Goal: Obtain resource: Download file/media

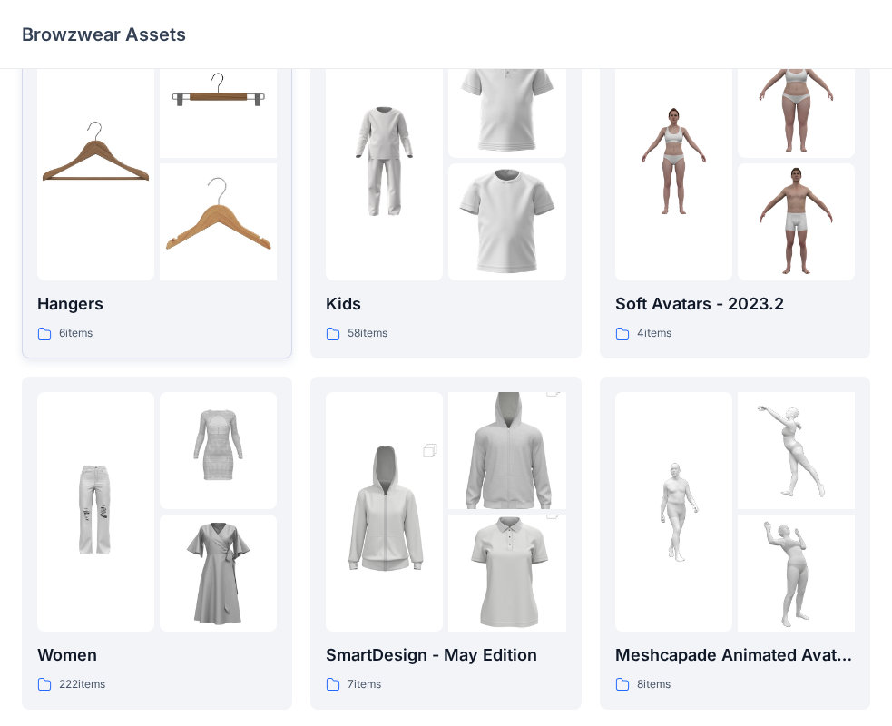
scroll to position [91, 0]
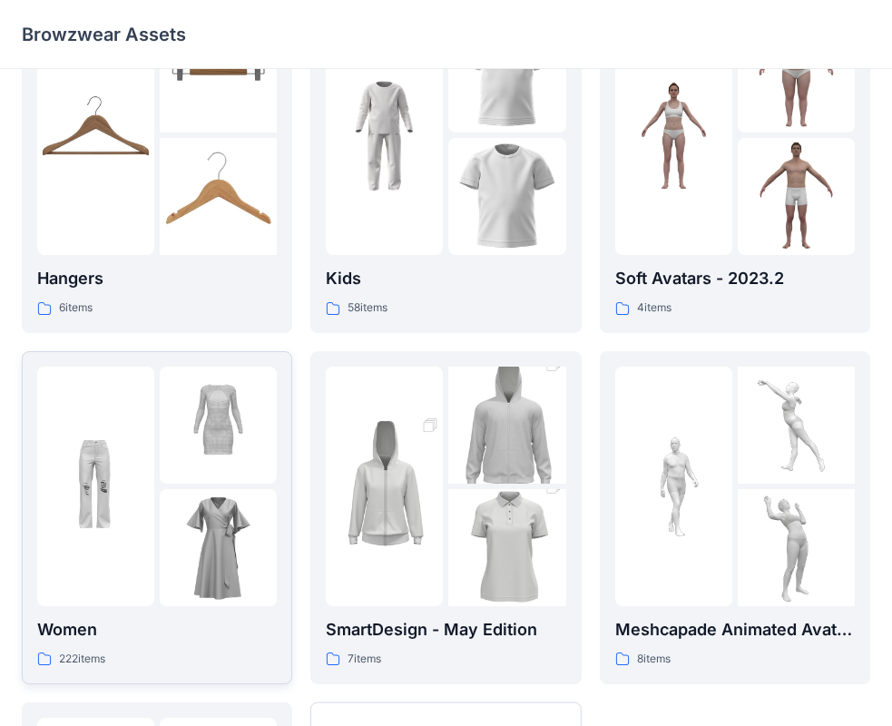
click at [135, 586] on div at bounding box center [95, 487] width 117 height 240
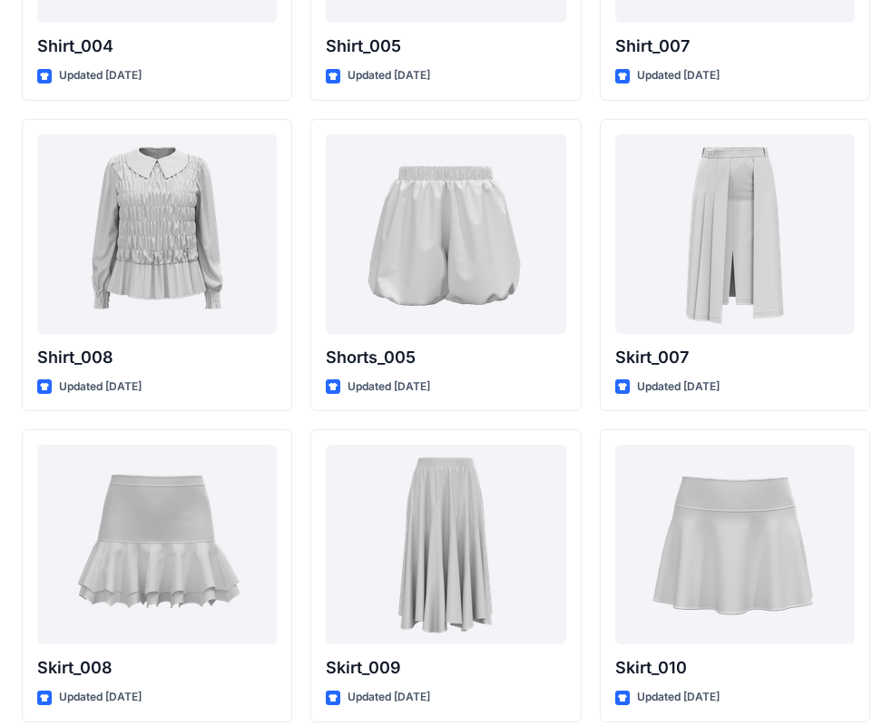
scroll to position [5587, 0]
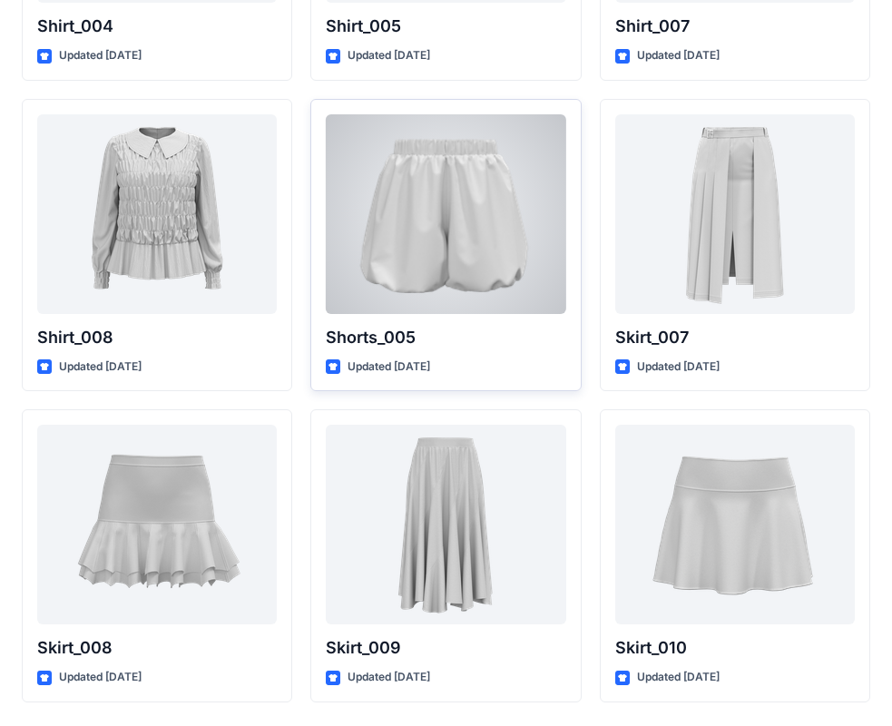
click at [444, 259] on div at bounding box center [446, 214] width 240 height 200
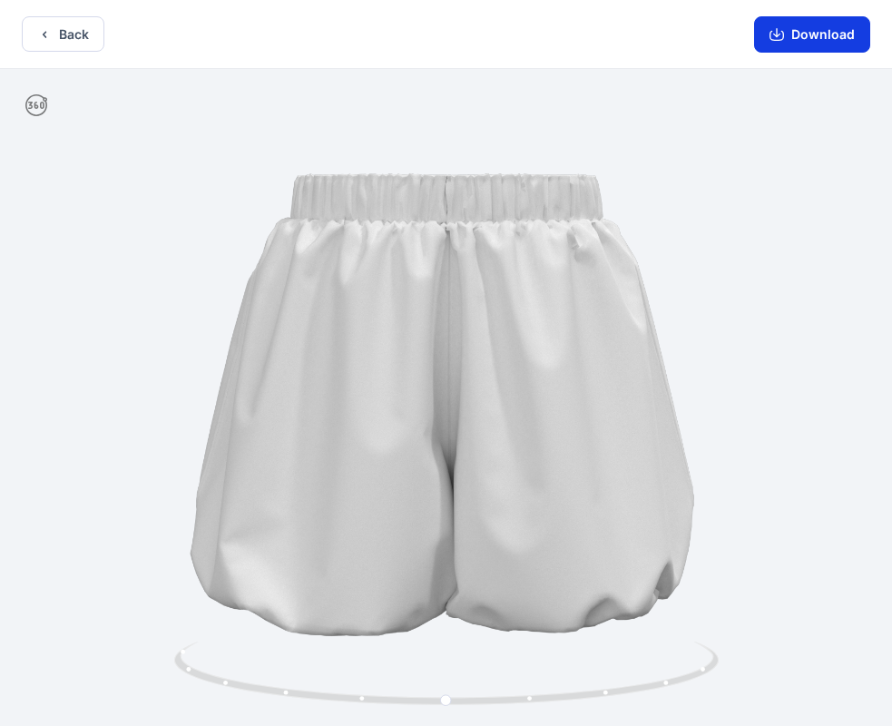
click at [780, 39] on icon "button" at bounding box center [776, 34] width 15 height 15
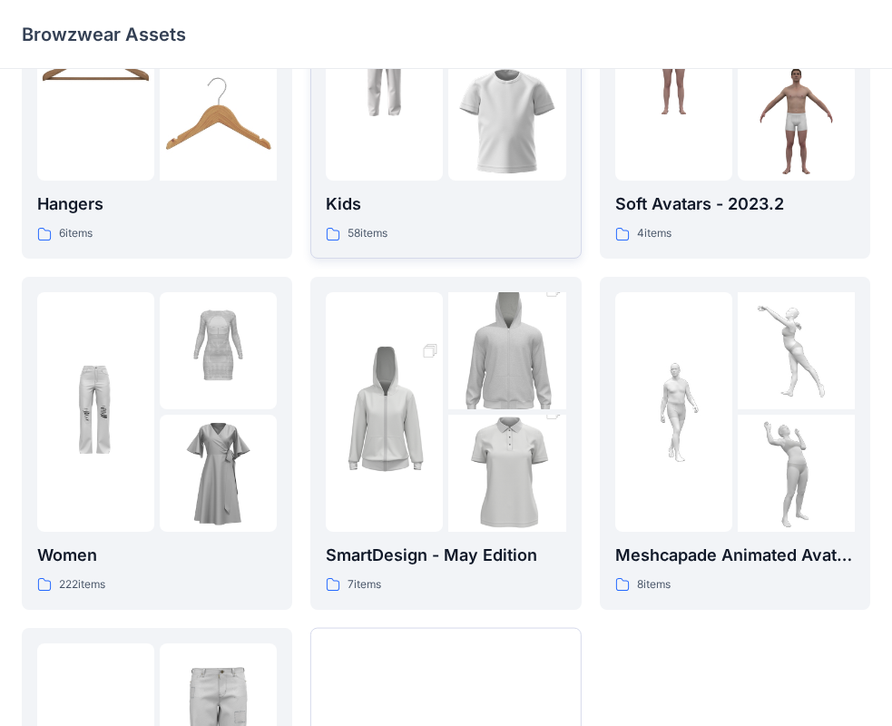
scroll to position [181, 0]
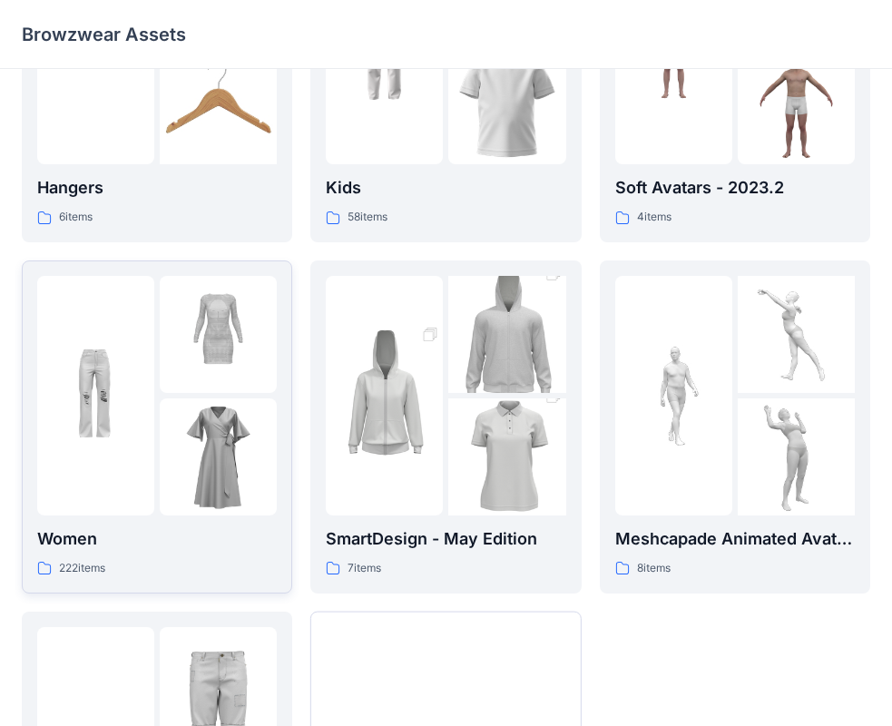
click at [197, 532] on p "Women" at bounding box center [157, 538] width 240 height 25
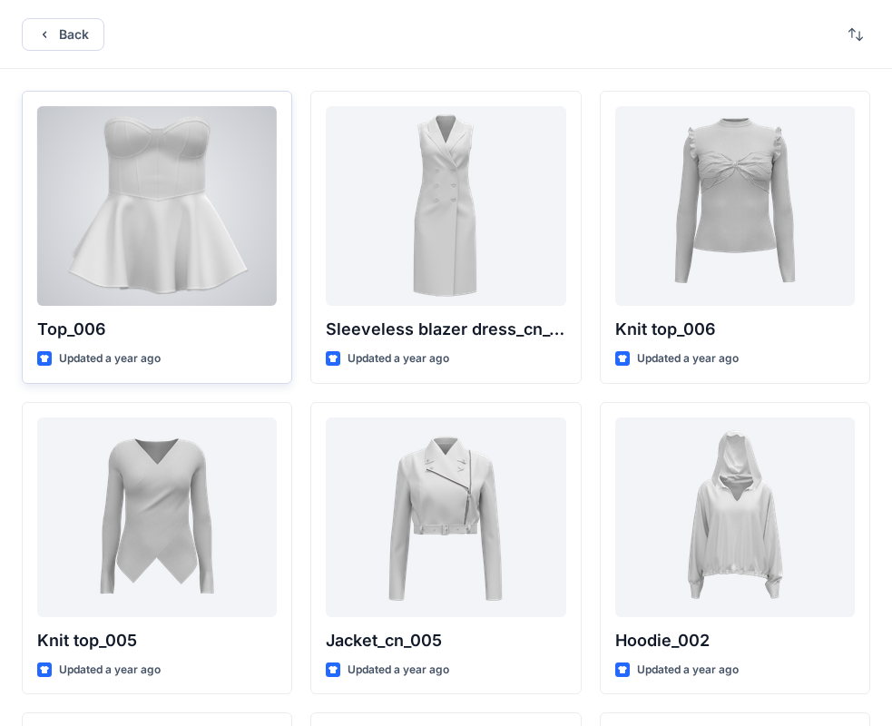
click at [230, 350] on div "Updated a year ago" at bounding box center [157, 358] width 240 height 19
click at [229, 350] on div "Updated a year ago" at bounding box center [157, 358] width 240 height 19
click at [210, 322] on p "Top_006" at bounding box center [157, 329] width 240 height 25
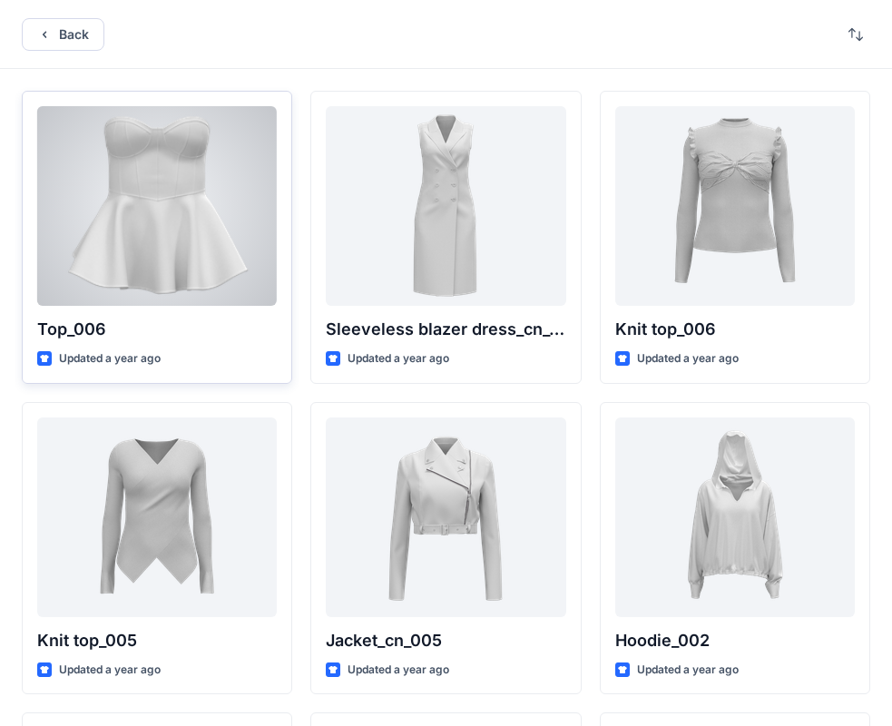
click at [209, 277] on div at bounding box center [157, 206] width 240 height 200
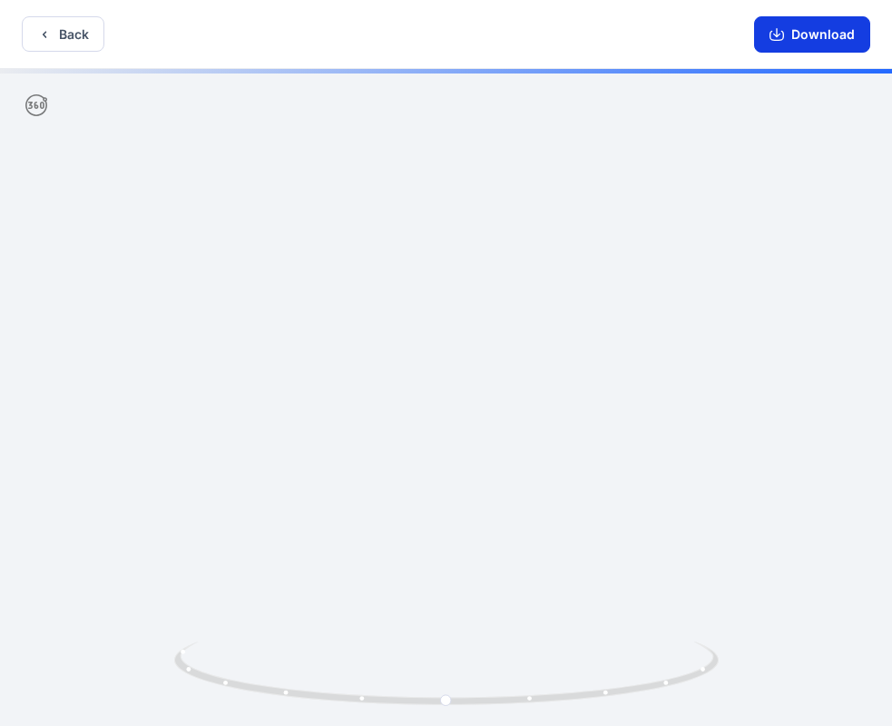
click at [789, 34] on button "Download" at bounding box center [812, 34] width 116 height 36
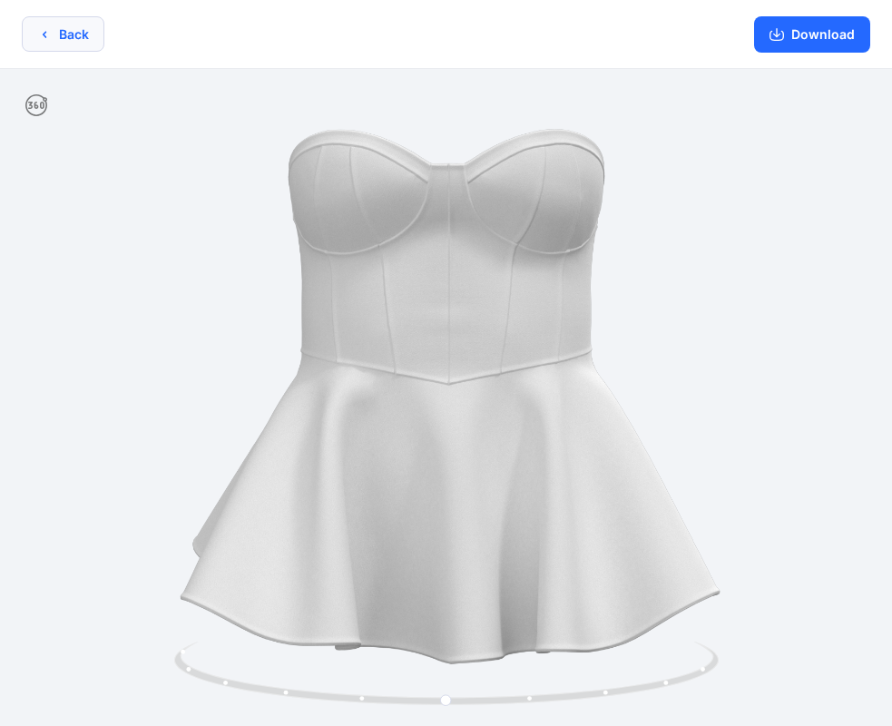
click at [66, 32] on button "Back" at bounding box center [63, 33] width 83 height 35
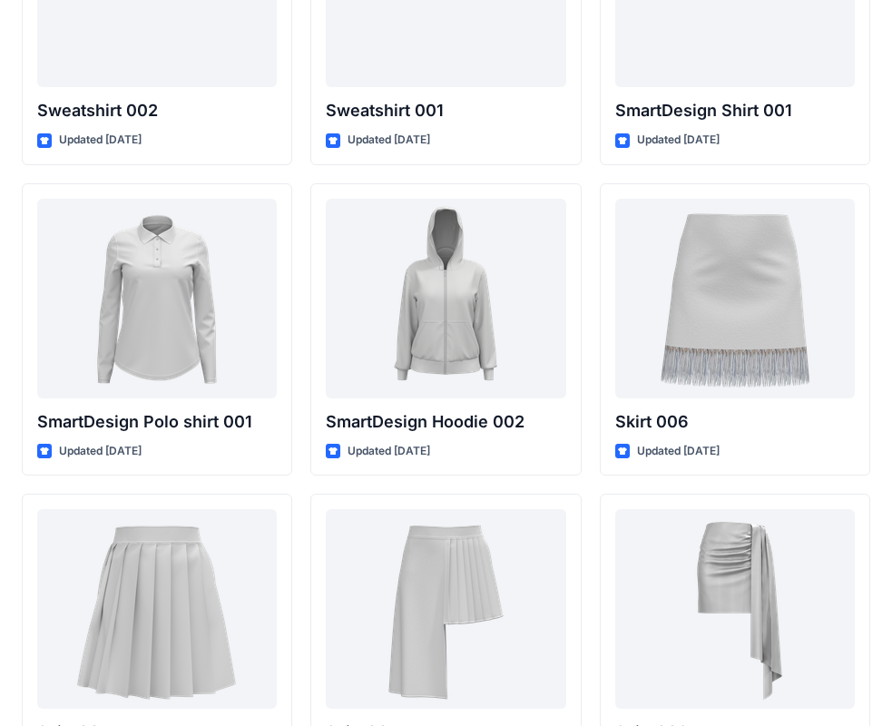
scroll to position [8953, 0]
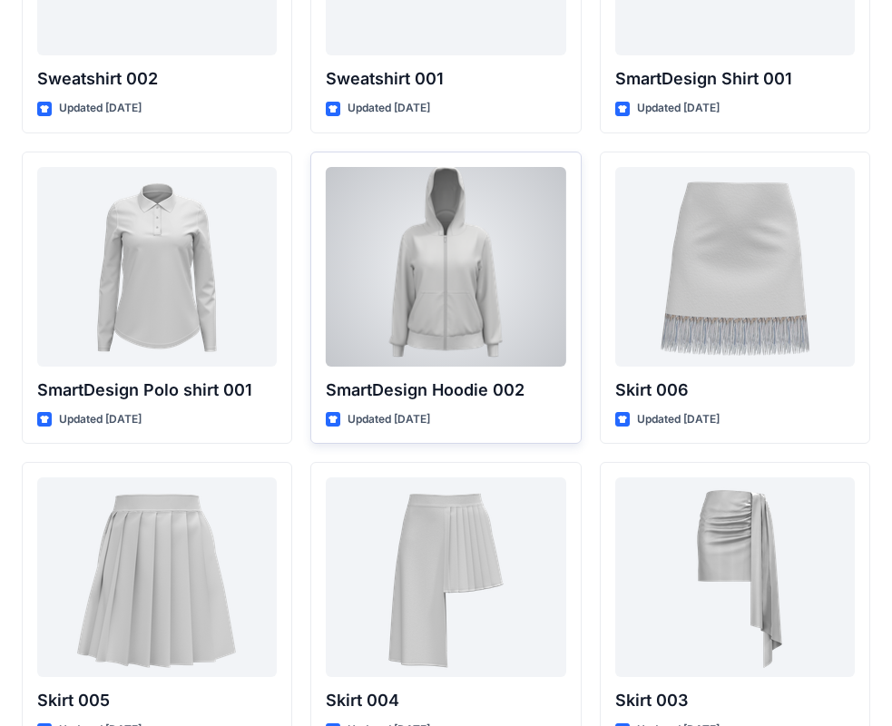
click at [438, 318] on div at bounding box center [446, 267] width 240 height 200
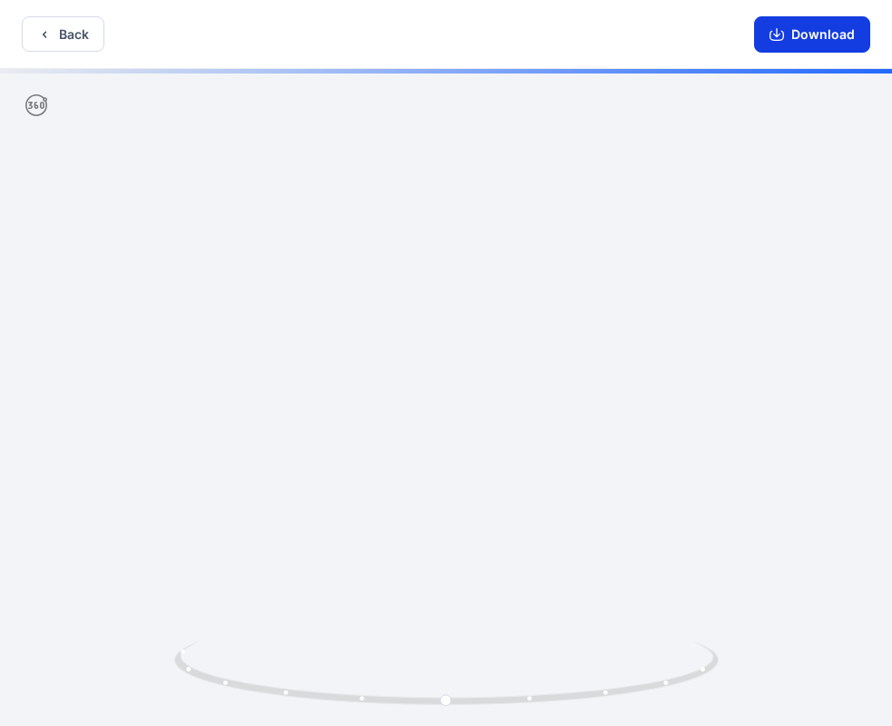
click at [784, 33] on icon "button" at bounding box center [776, 34] width 15 height 15
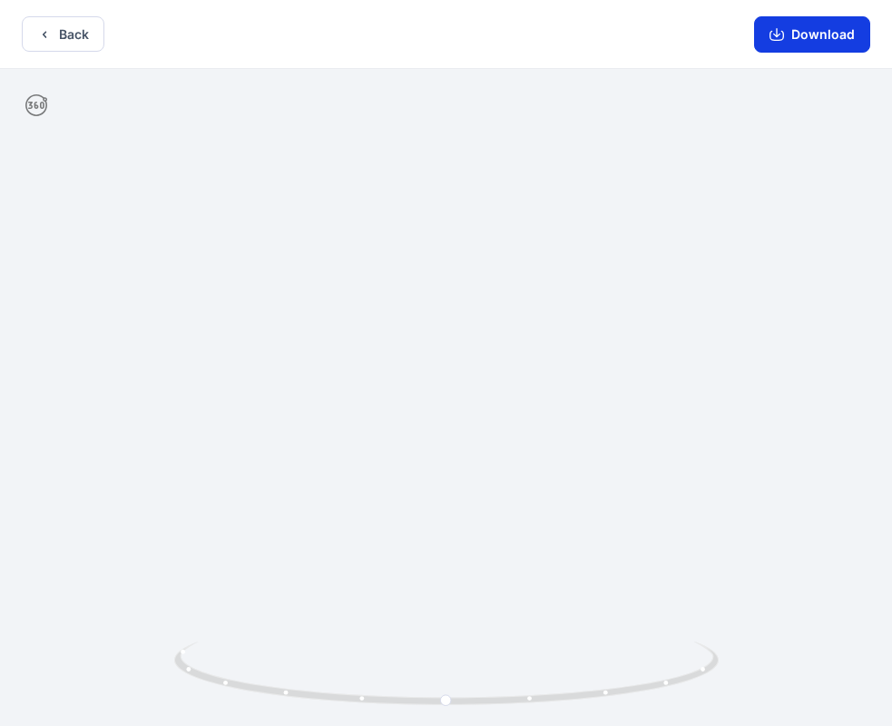
click at [795, 34] on button "Download" at bounding box center [812, 34] width 116 height 36
click at [80, 34] on button "Back" at bounding box center [63, 33] width 83 height 35
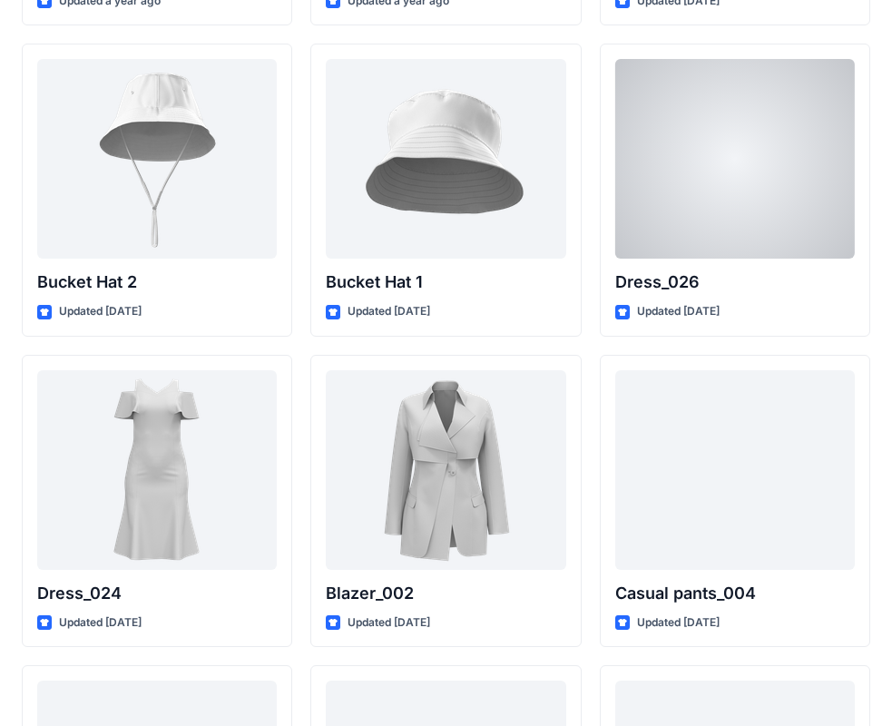
scroll to position [2087, 0]
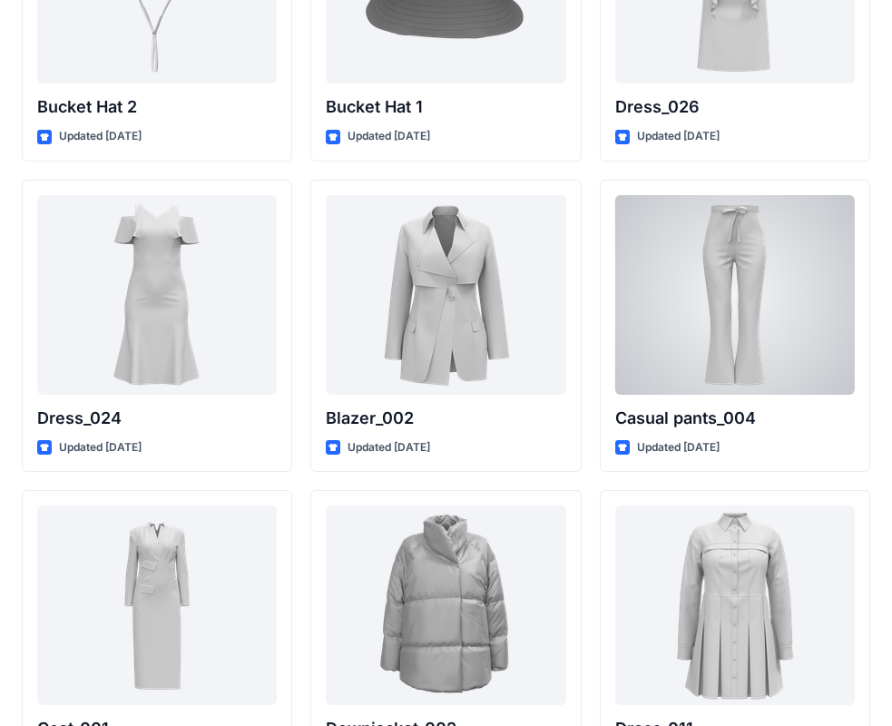
click at [721, 356] on div at bounding box center [735, 295] width 240 height 200
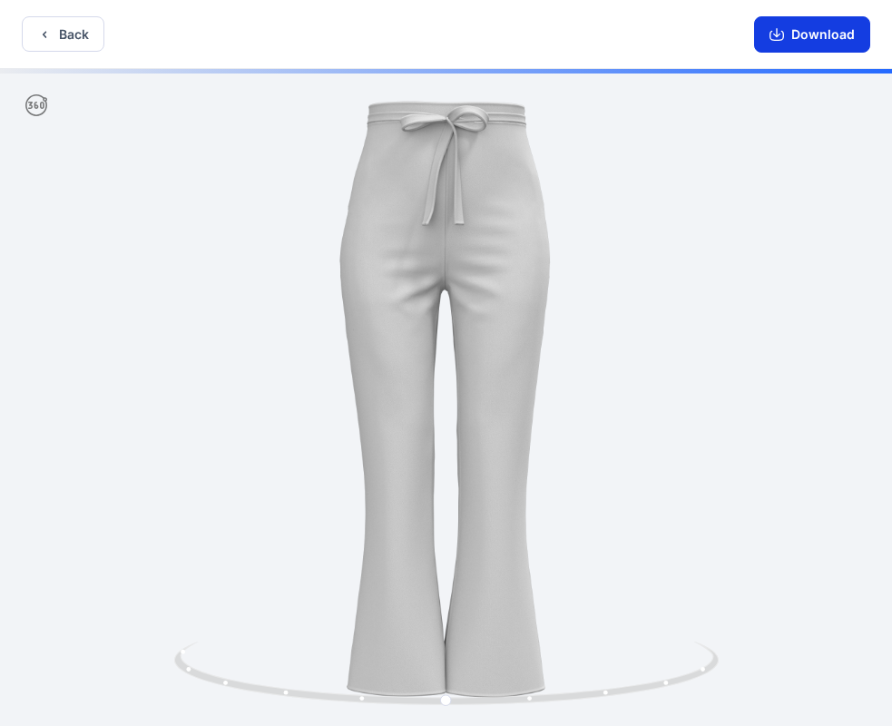
click at [800, 45] on button "Download" at bounding box center [812, 34] width 116 height 36
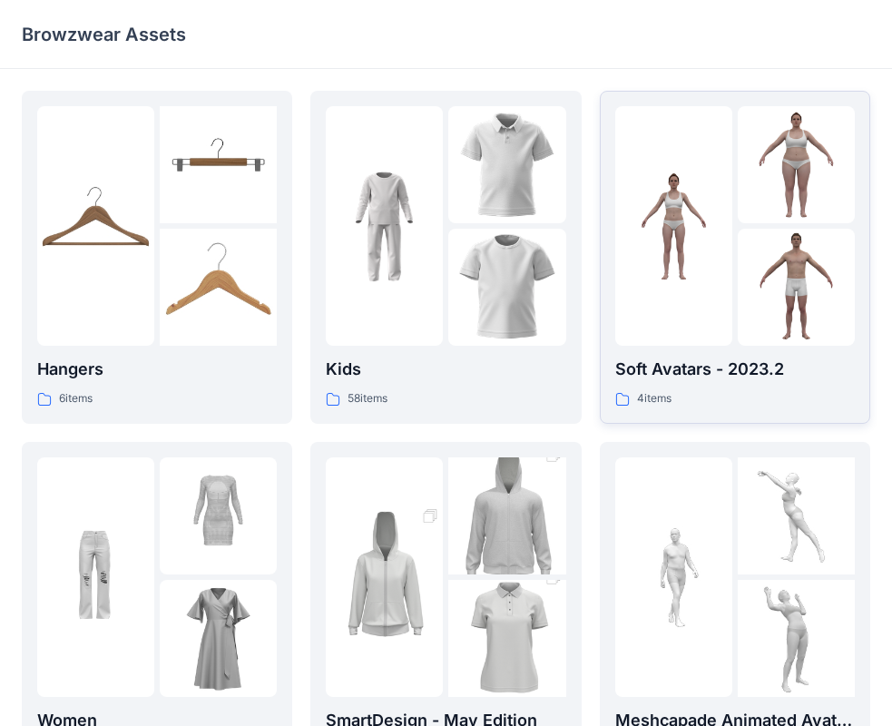
click at [736, 377] on p "Soft Avatars - 2023.2" at bounding box center [735, 369] width 240 height 25
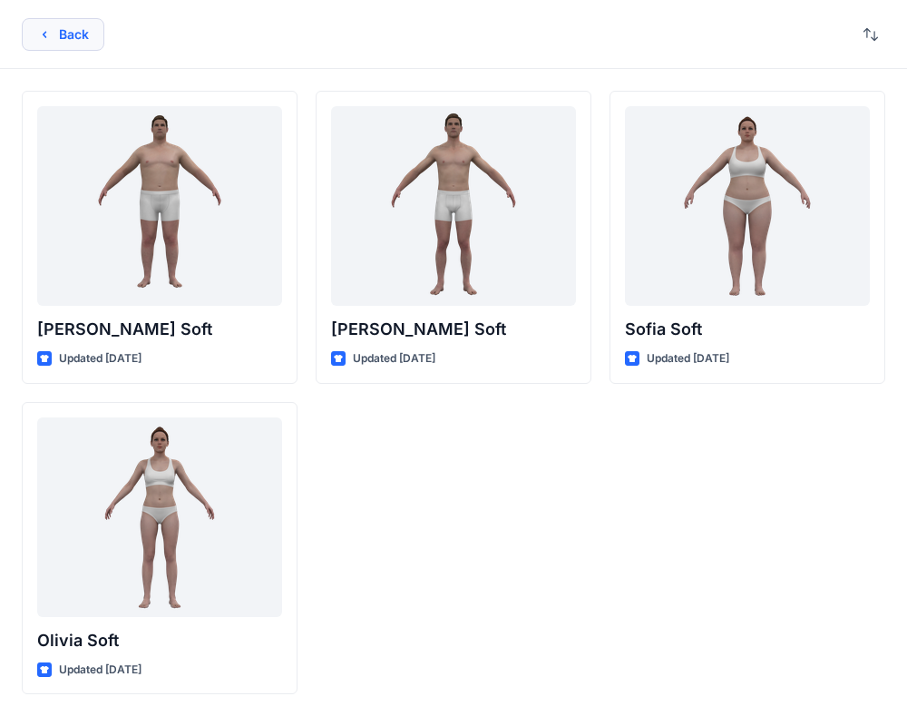
click at [56, 27] on button "Back" at bounding box center [63, 34] width 83 height 33
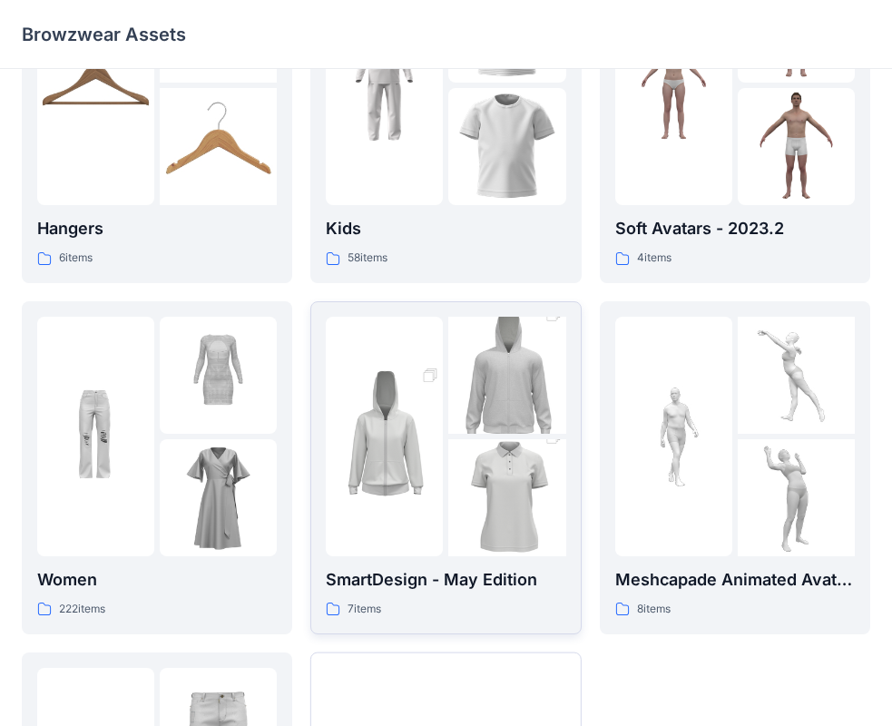
scroll to position [451, 0]
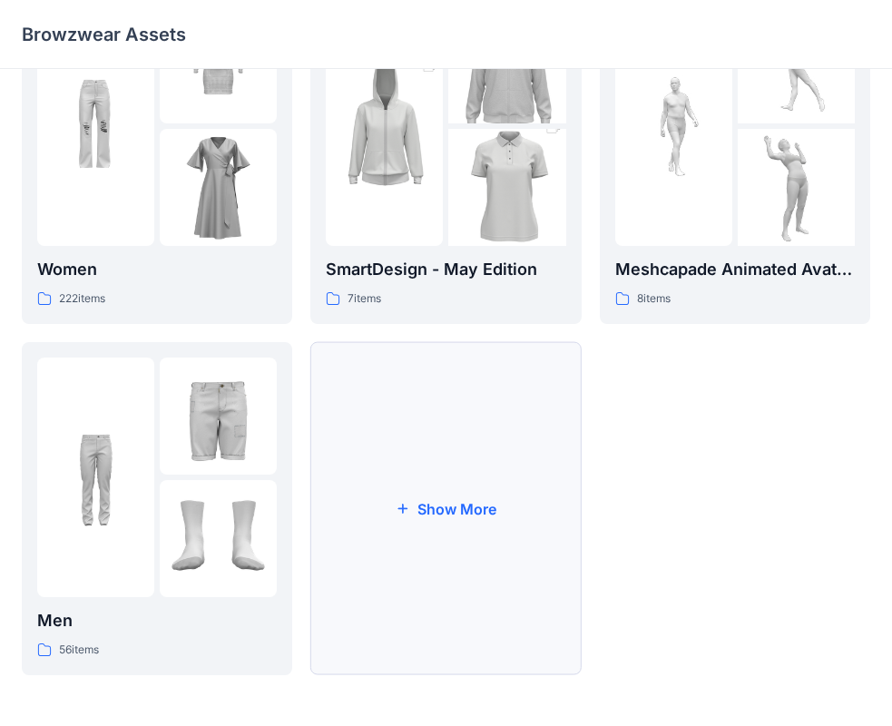
click at [396, 451] on button "Show More" at bounding box center [445, 508] width 270 height 333
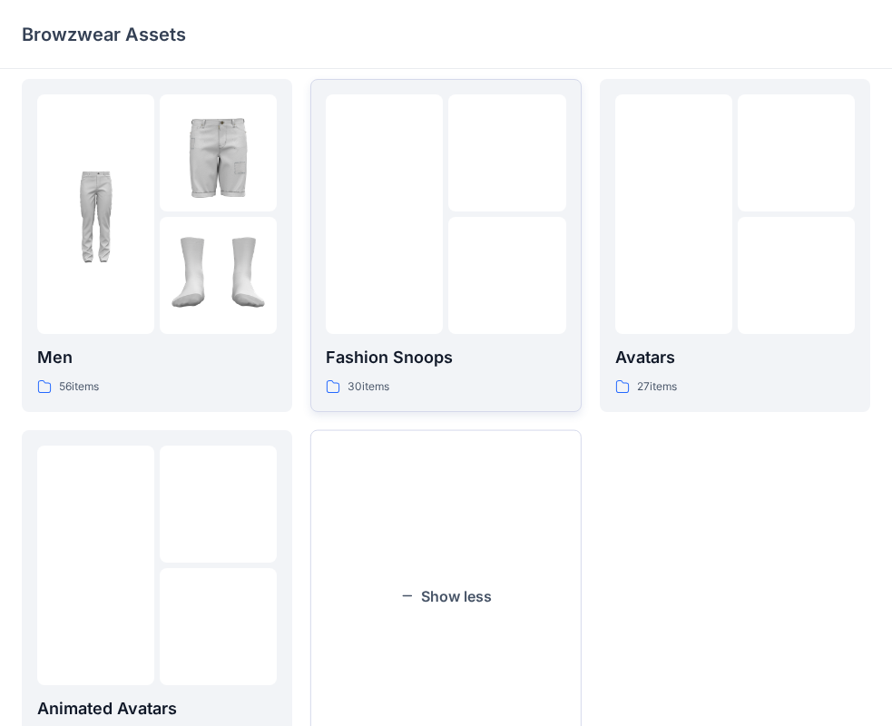
scroll to position [723, 0]
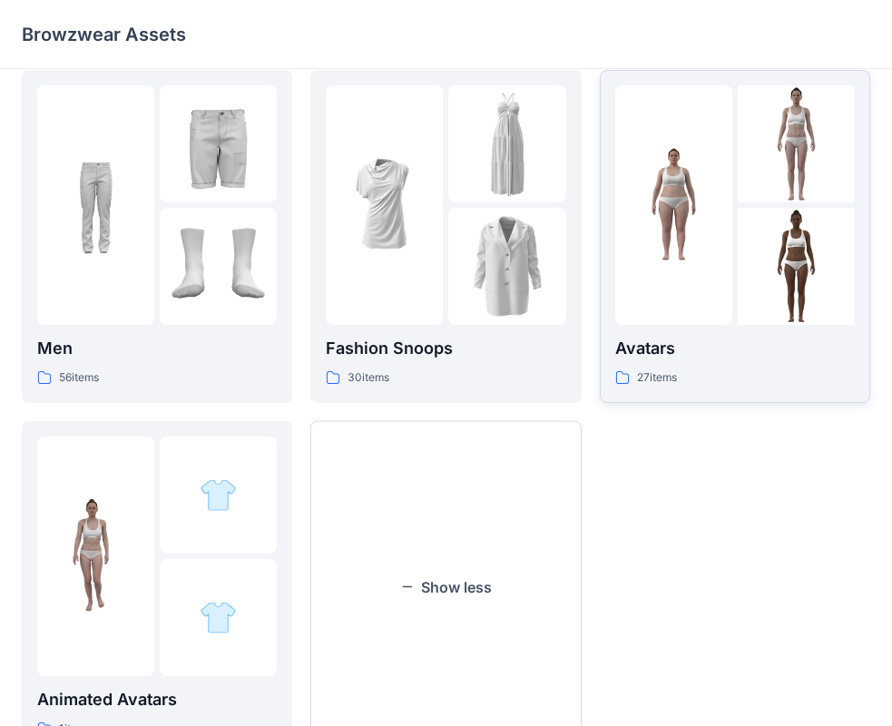
click at [720, 358] on p "Avatars" at bounding box center [735, 348] width 240 height 25
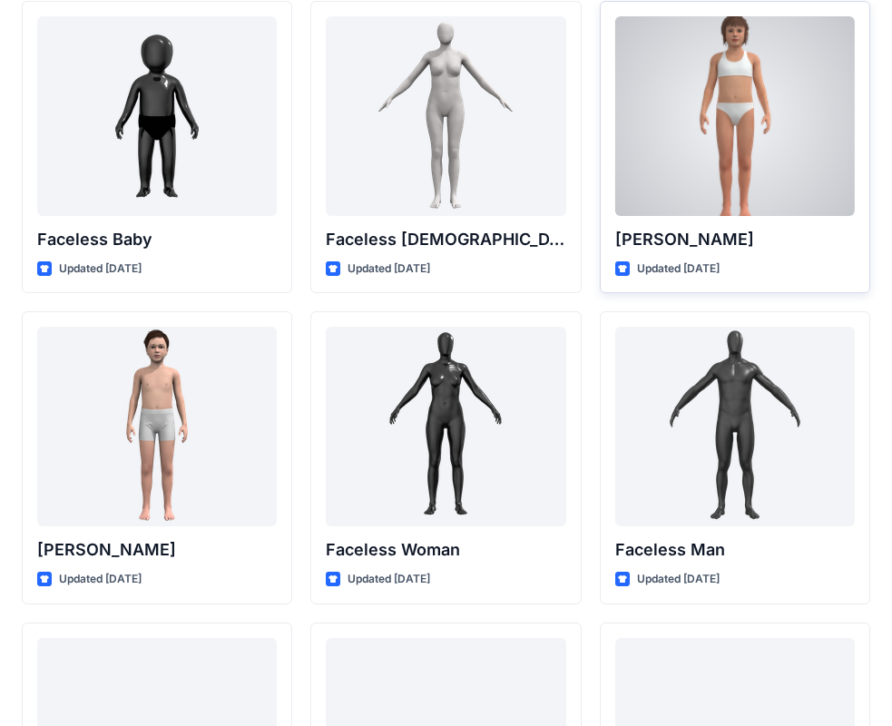
scroll to position [1040, 0]
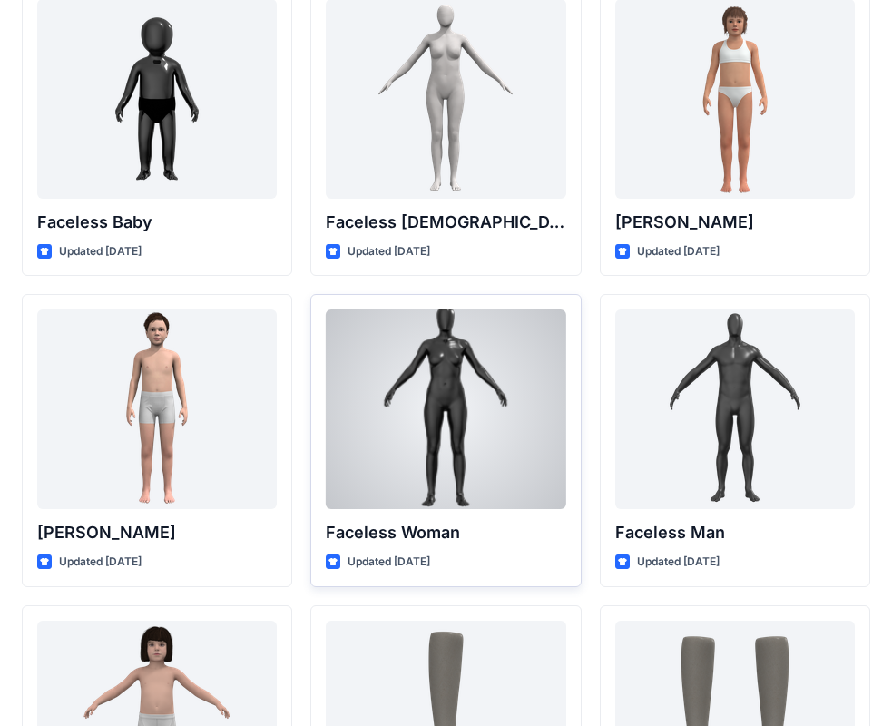
click at [474, 397] on div at bounding box center [446, 409] width 240 height 200
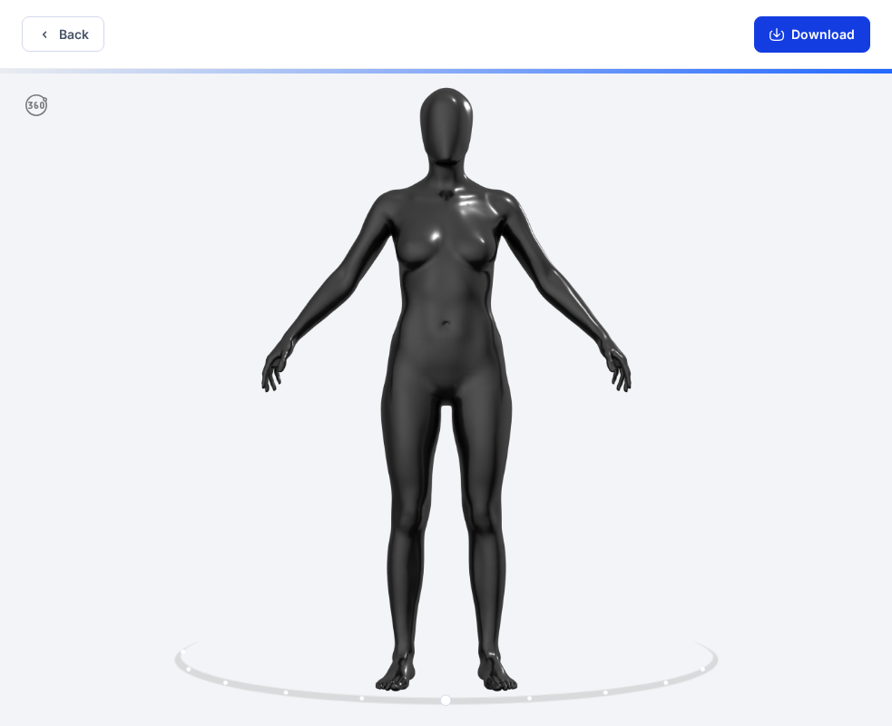
click at [773, 37] on icon "button" at bounding box center [776, 34] width 15 height 15
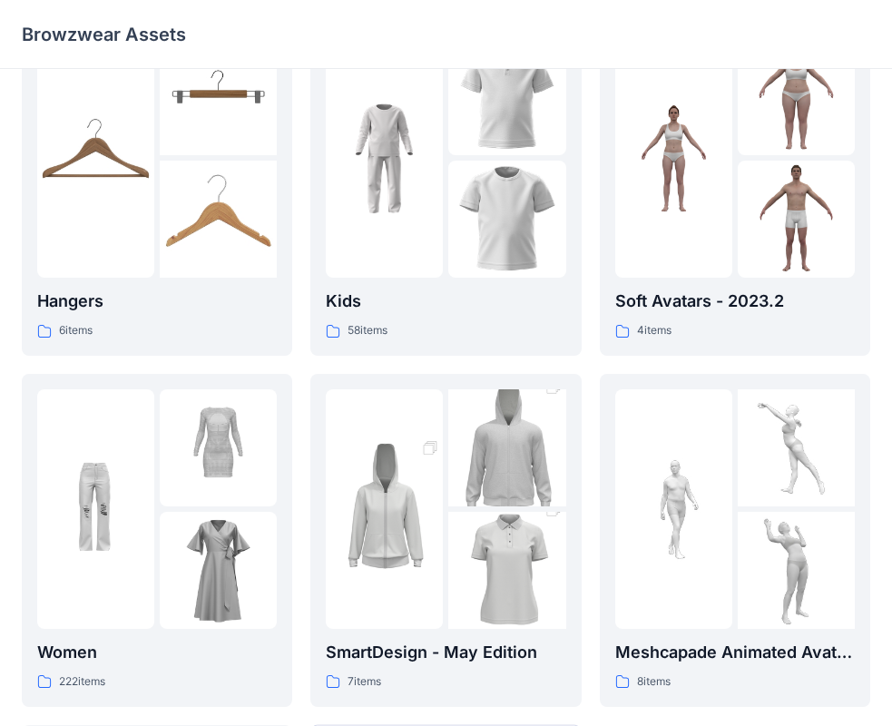
scroll to position [181, 0]
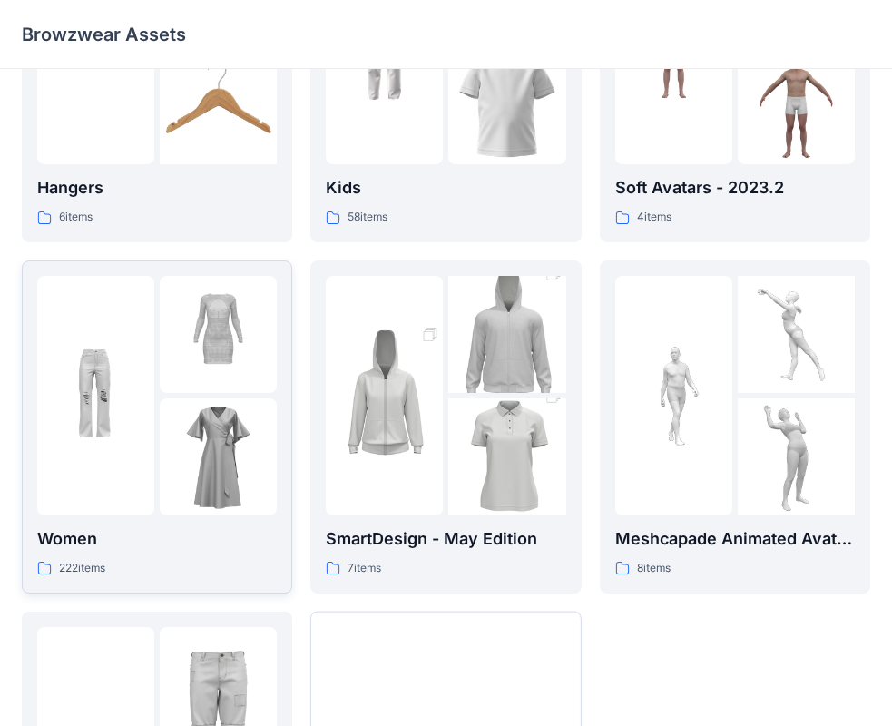
click at [229, 546] on p "Women" at bounding box center [157, 538] width 240 height 25
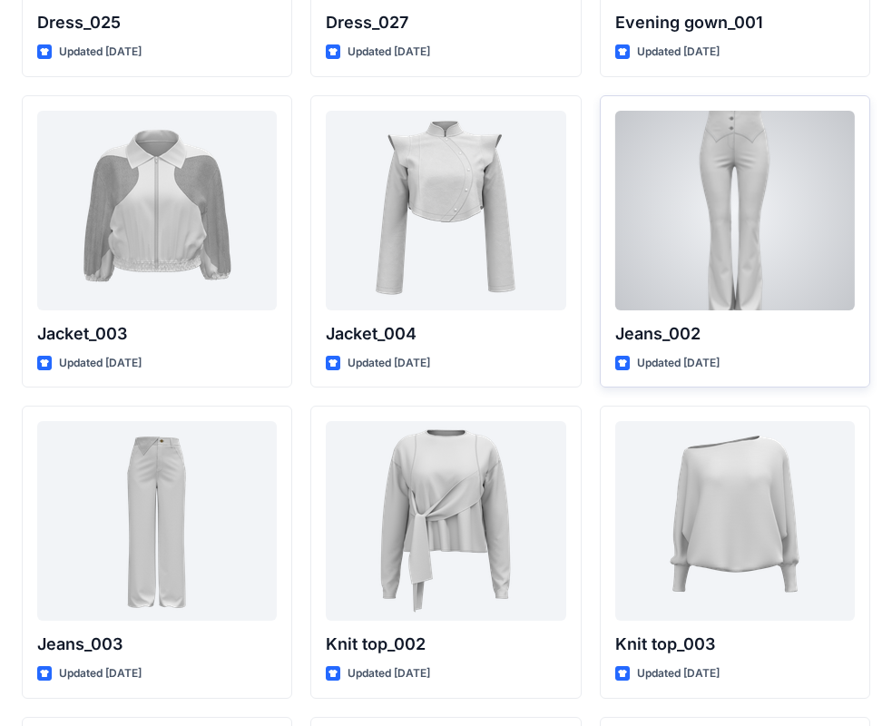
scroll to position [4316, 0]
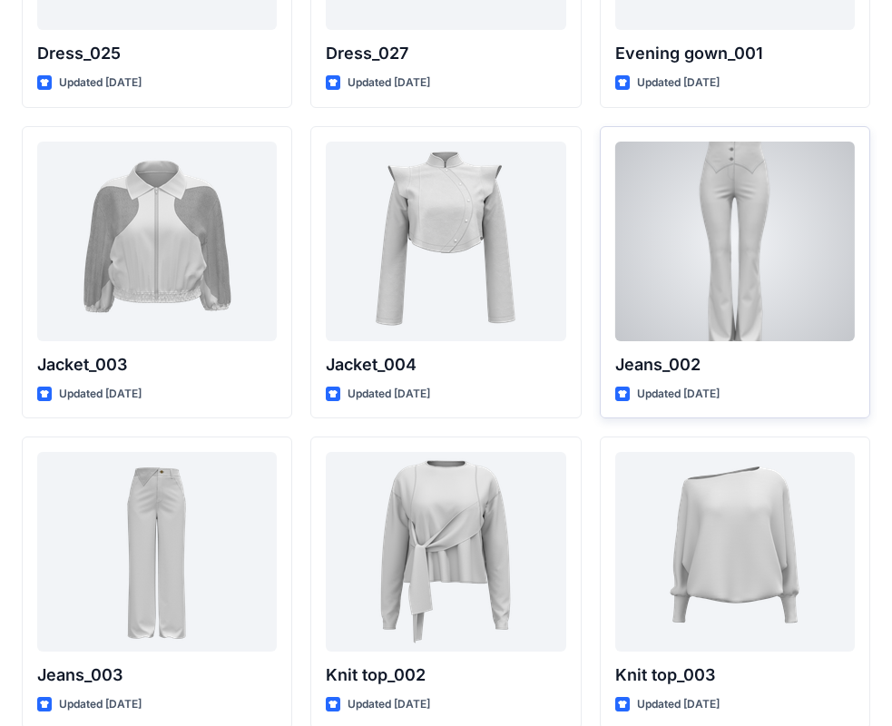
click at [671, 237] on div at bounding box center [735, 242] width 240 height 200
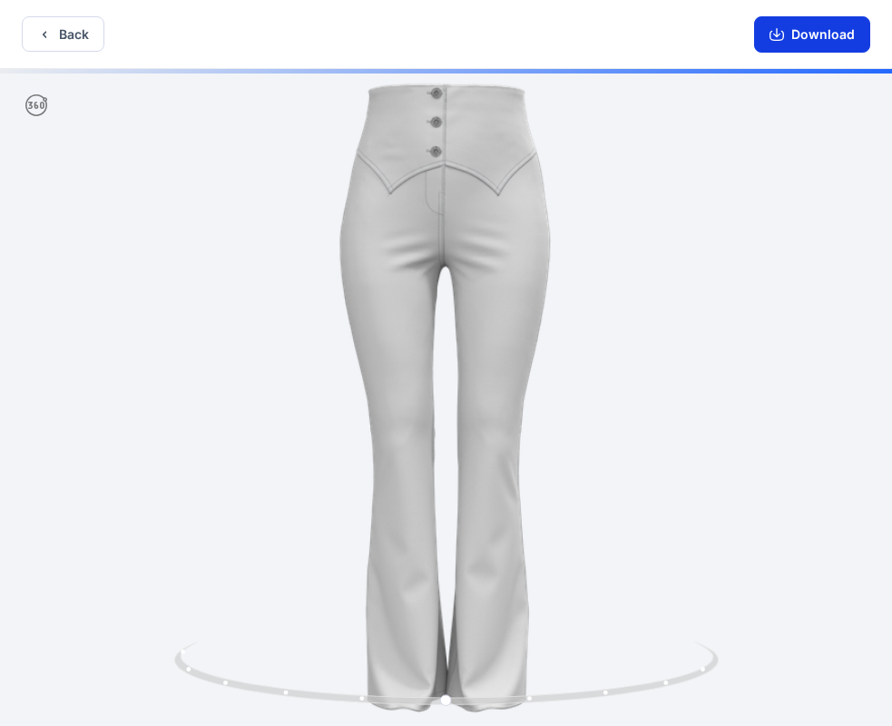
click at [773, 41] on icon "button" at bounding box center [776, 34] width 15 height 15
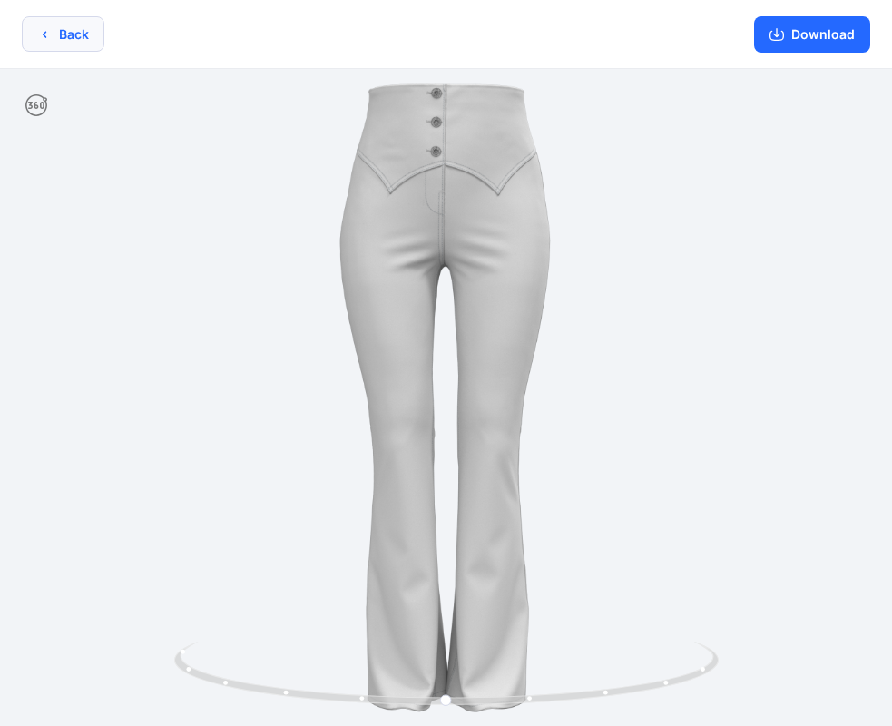
click at [66, 36] on button "Back" at bounding box center [63, 33] width 83 height 35
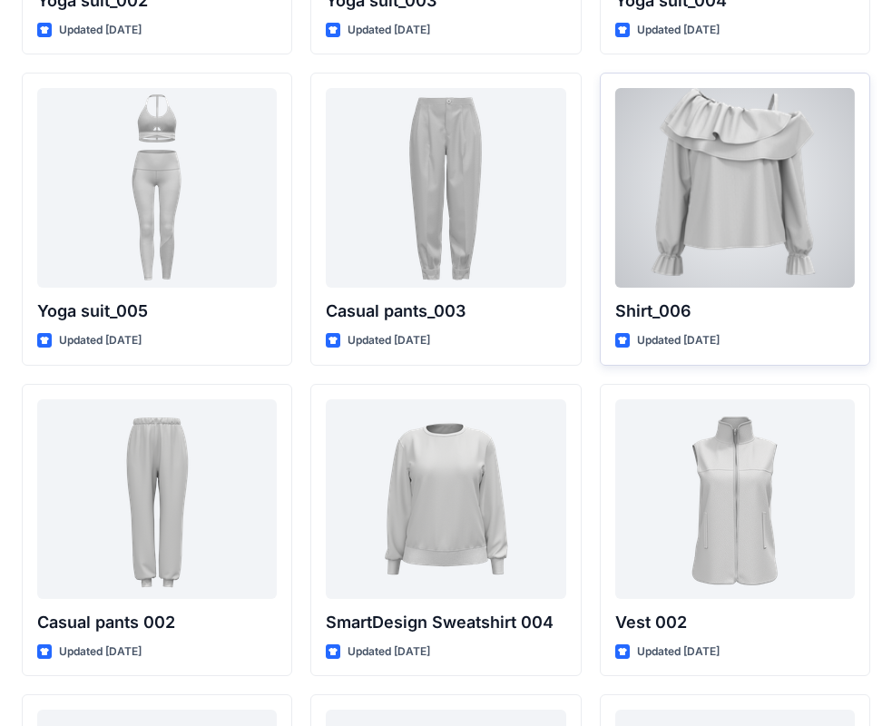
scroll to position [7801, 0]
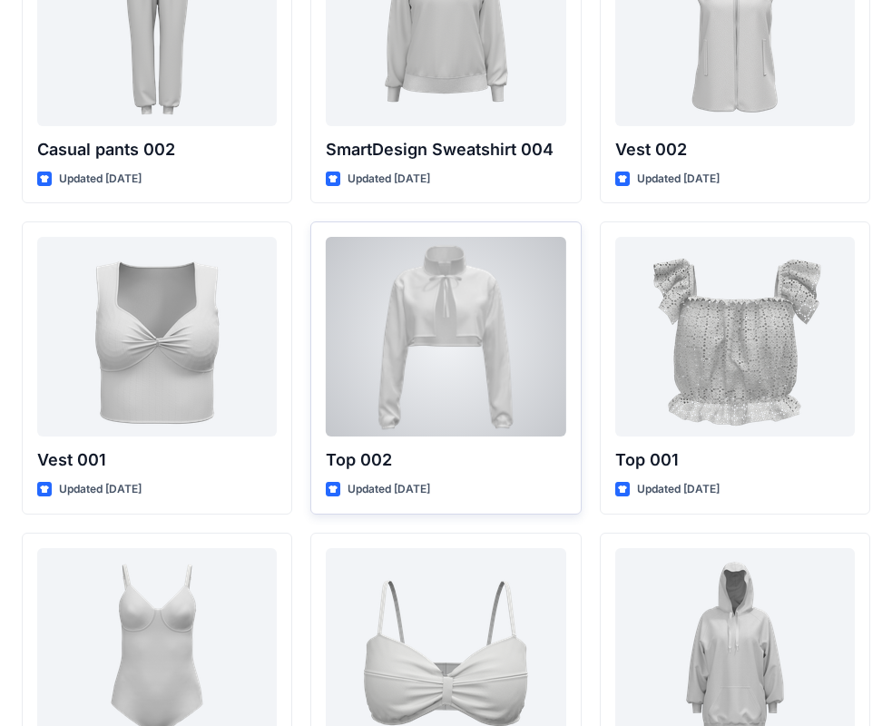
click at [380, 454] on div "Top 002 Updated 2 years ago" at bounding box center [445, 367] width 270 height 293
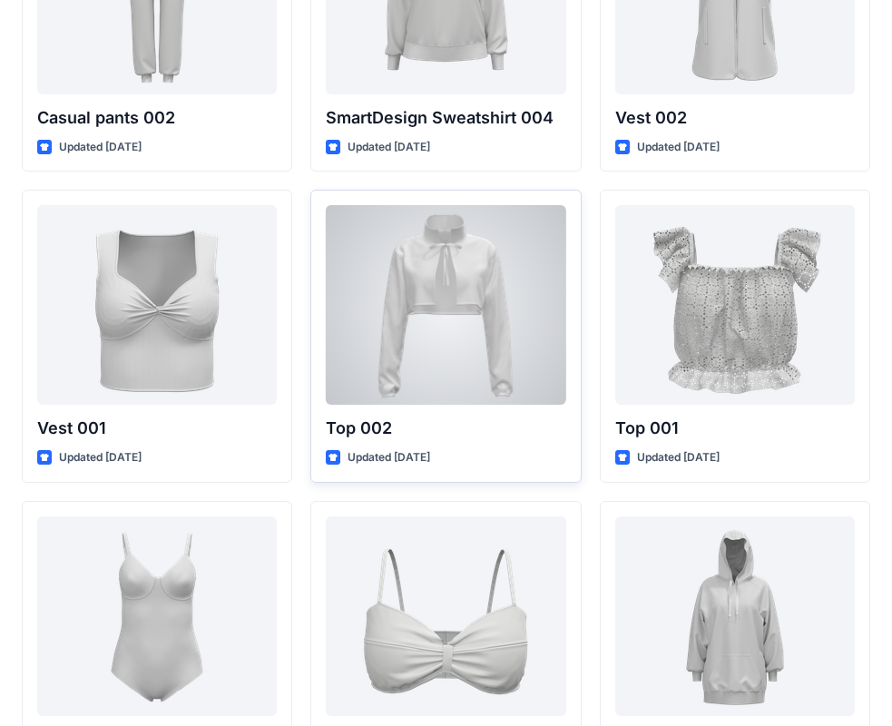
click at [432, 346] on div at bounding box center [446, 305] width 240 height 200
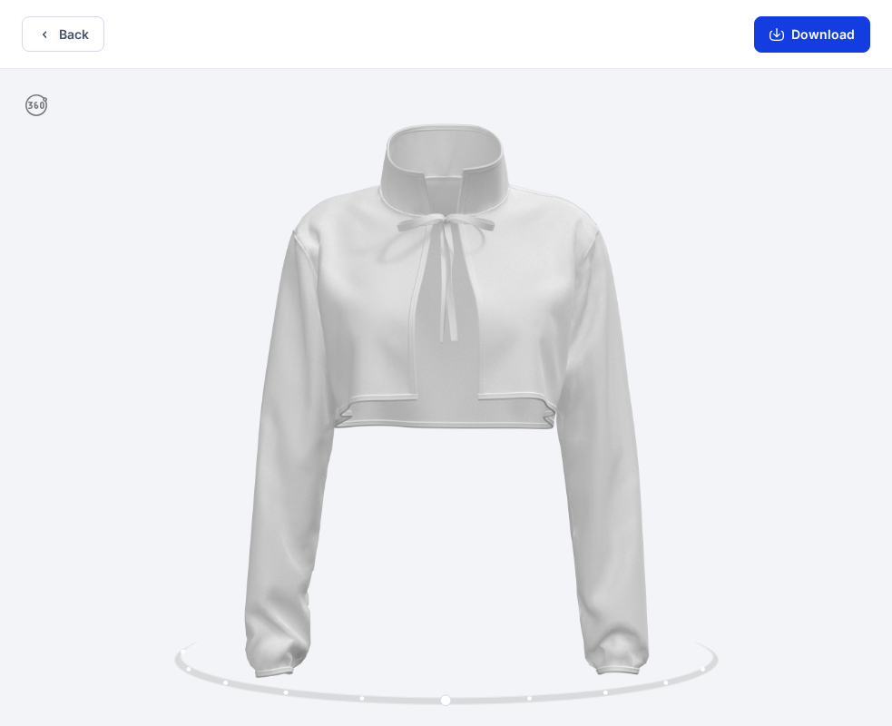
click at [781, 37] on icon "button" at bounding box center [776, 34] width 15 height 15
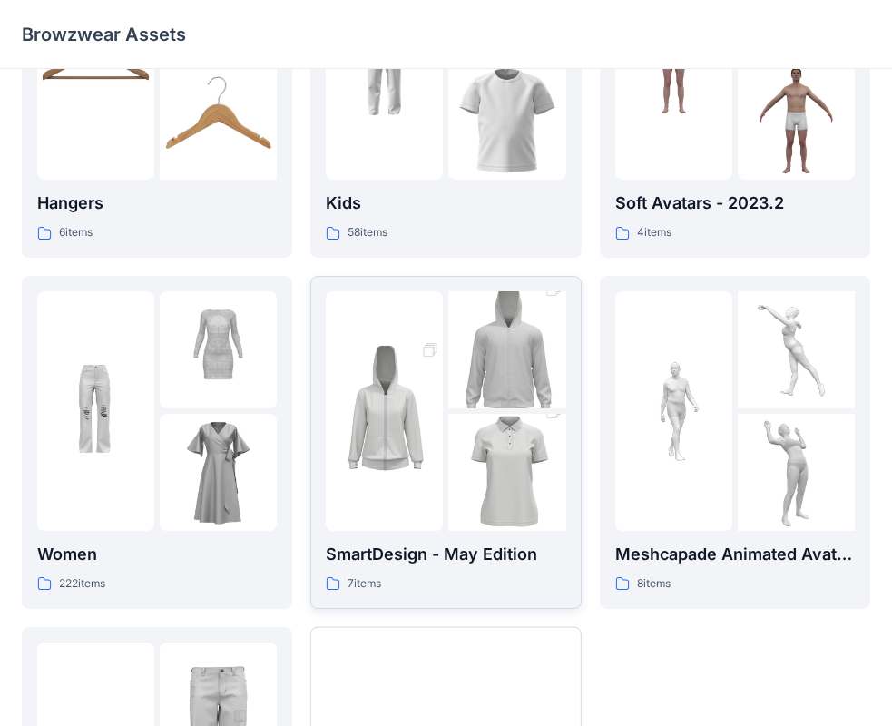
scroll to position [181, 0]
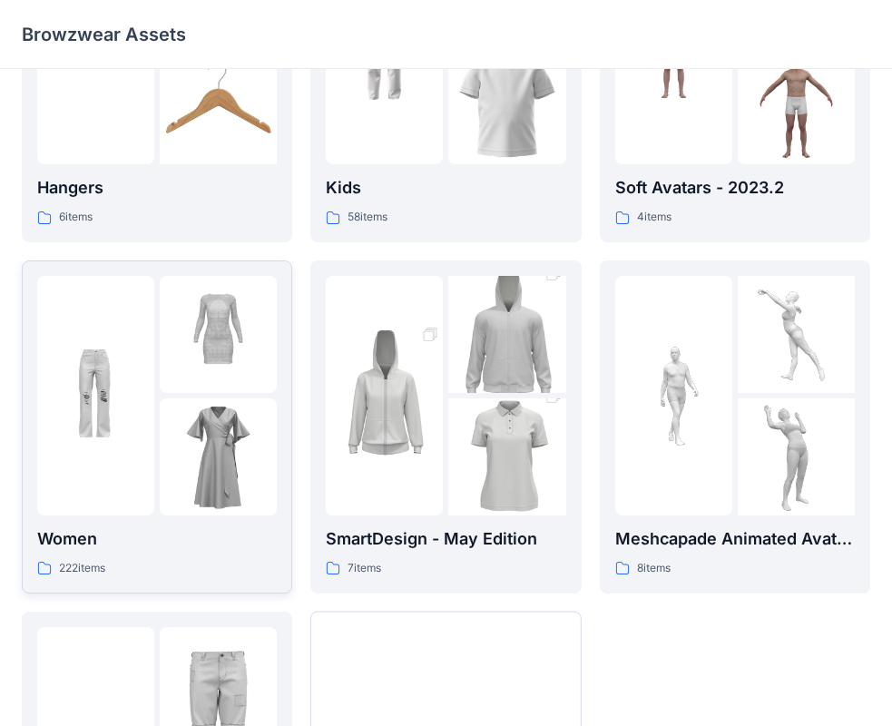
click at [255, 531] on p "Women" at bounding box center [157, 538] width 240 height 25
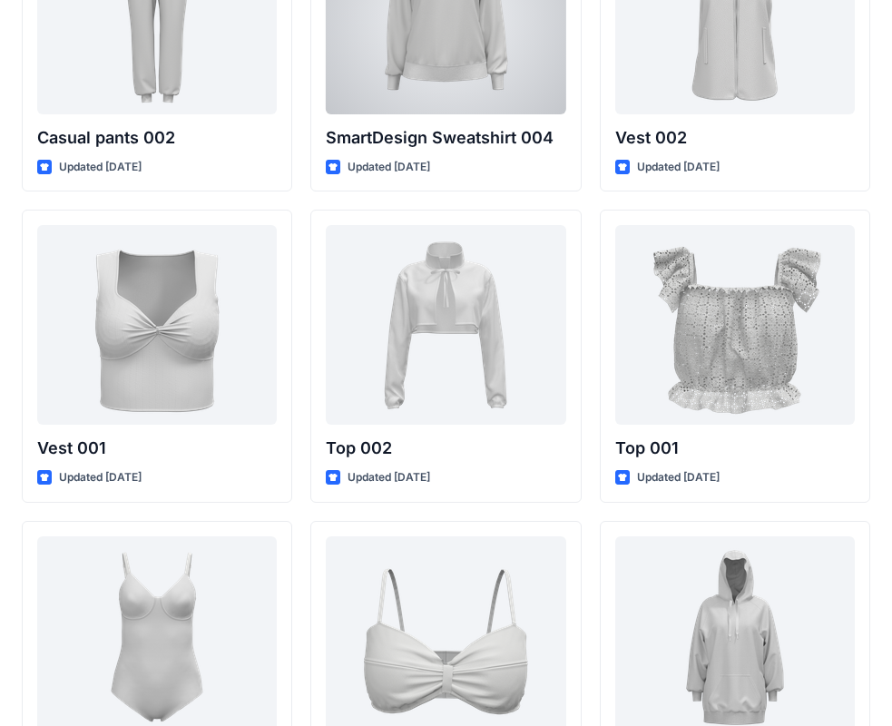
scroll to position [7982, 0]
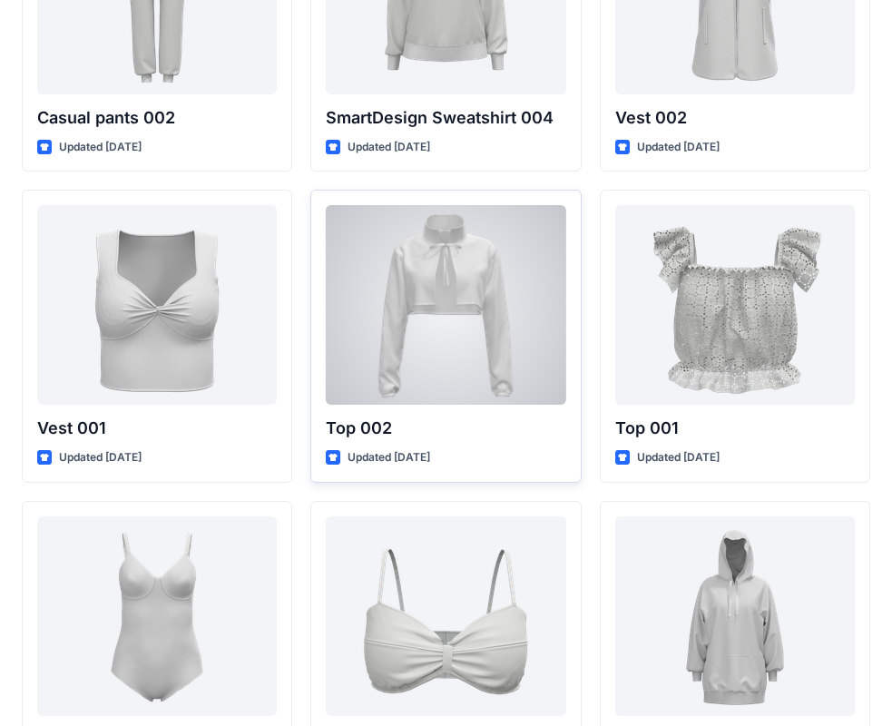
click at [456, 397] on div at bounding box center [446, 305] width 240 height 200
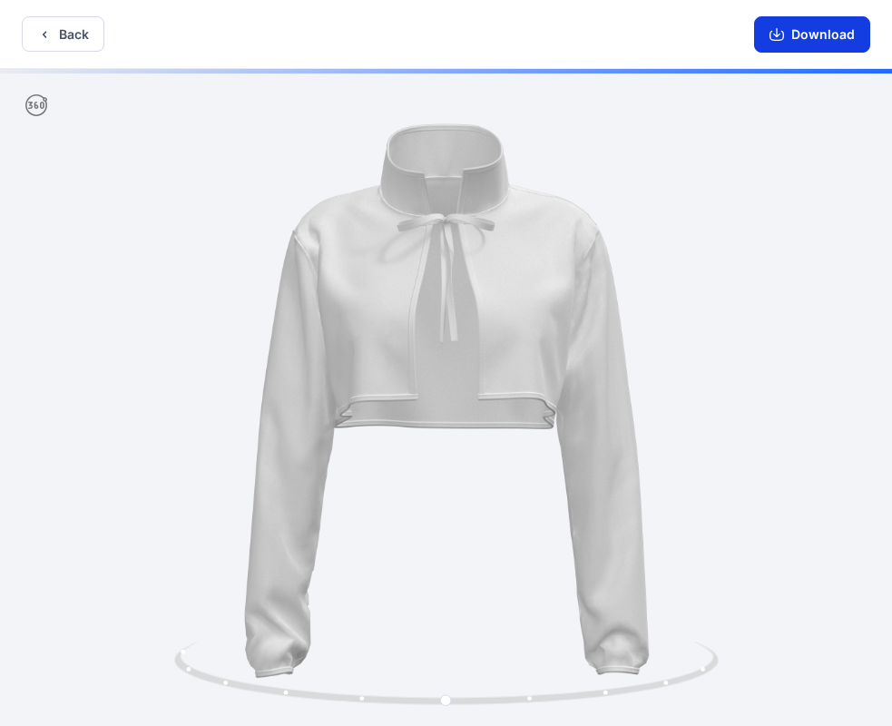
click at [789, 35] on button "Download" at bounding box center [812, 34] width 116 height 36
